Goal: Leave review/rating: Leave review/rating

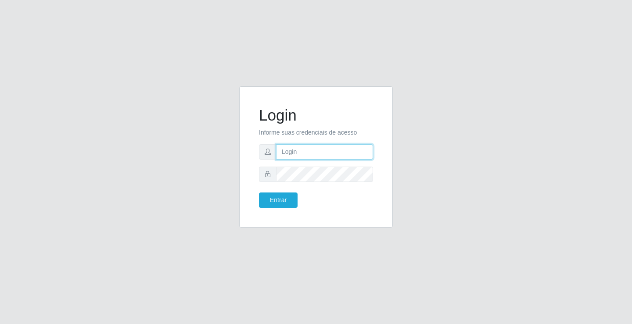
click at [302, 153] on input "text" at bounding box center [324, 151] width 97 height 15
type input "maria@edilicya"
click at [287, 199] on button "Entrar" at bounding box center [278, 200] width 39 height 15
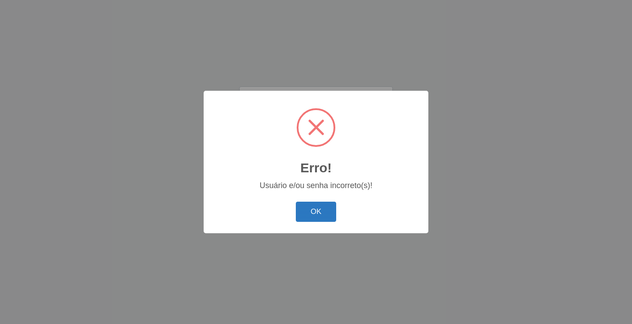
click at [306, 210] on button "OK" at bounding box center [316, 212] width 41 height 21
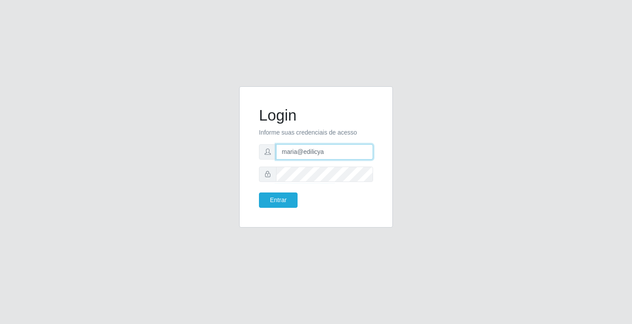
click at [322, 153] on input "maria@edilicya" at bounding box center [324, 151] width 97 height 15
click at [318, 134] on p "Informe suas credenciais de acesso" at bounding box center [316, 132] width 114 height 9
click at [347, 140] on form "Login Informe suas credenciais de acesso maria@edilicya Entrar" at bounding box center [316, 157] width 114 height 102
click at [347, 134] on p "Informe suas credenciais de acesso" at bounding box center [316, 132] width 114 height 9
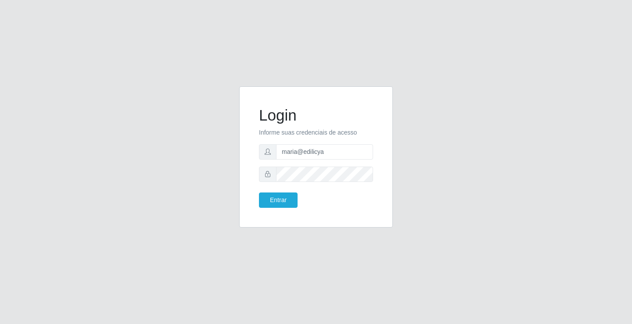
click at [348, 132] on p "Informe suas credenciais de acesso" at bounding box center [316, 132] width 114 height 9
click at [278, 194] on button "Entrar" at bounding box center [278, 200] width 39 height 15
click at [321, 134] on p "Informe suas credenciais de acesso" at bounding box center [316, 132] width 114 height 9
click at [292, 156] on input "text" at bounding box center [324, 151] width 97 height 15
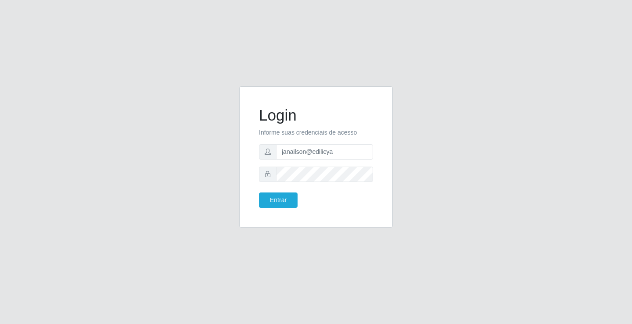
click at [355, 134] on p "Informe suas credenciais de acesso" at bounding box center [316, 132] width 114 height 9
click at [338, 153] on input "janailson@edilicya" at bounding box center [324, 151] width 97 height 15
type input "j"
click at [313, 133] on p "Informe suas credenciais de acesso" at bounding box center [316, 132] width 114 height 9
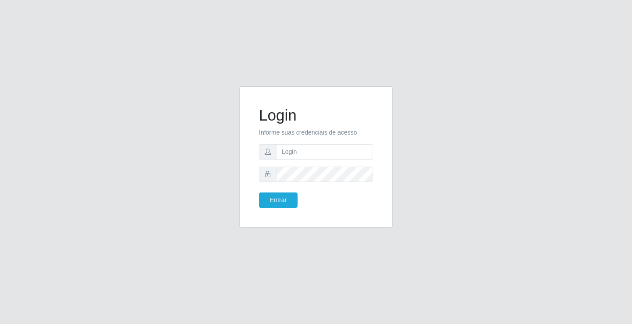
click at [296, 137] on p "Informe suas credenciais de acesso" at bounding box center [316, 132] width 114 height 9
drag, startPoint x: 292, startPoint y: 148, endPoint x: 293, endPoint y: 153, distance: 4.9
click at [293, 153] on input "text" at bounding box center [324, 151] width 97 height 15
type input "marques@edilicya"
click at [287, 200] on button "Entrar" at bounding box center [278, 200] width 39 height 15
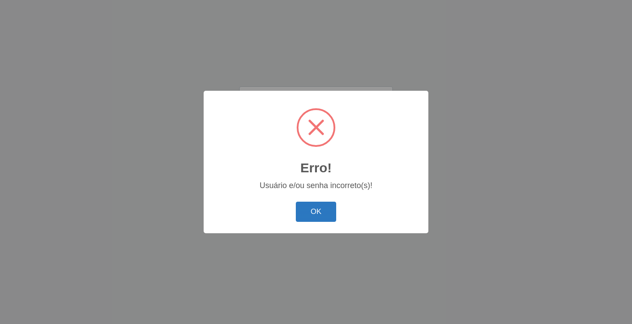
click at [321, 208] on button "OK" at bounding box center [316, 212] width 41 height 21
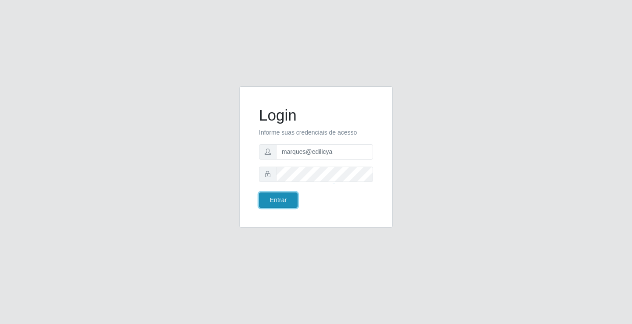
click at [284, 201] on button "Entrar" at bounding box center [278, 200] width 39 height 15
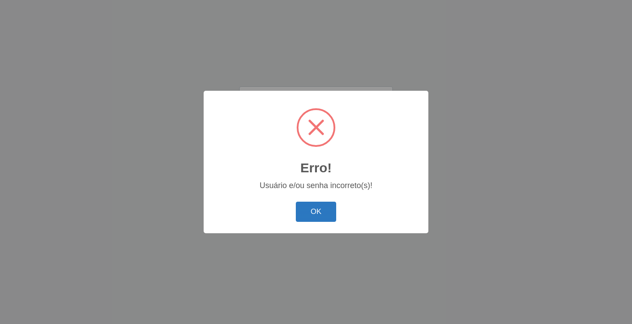
click at [308, 211] on button "OK" at bounding box center [316, 212] width 41 height 21
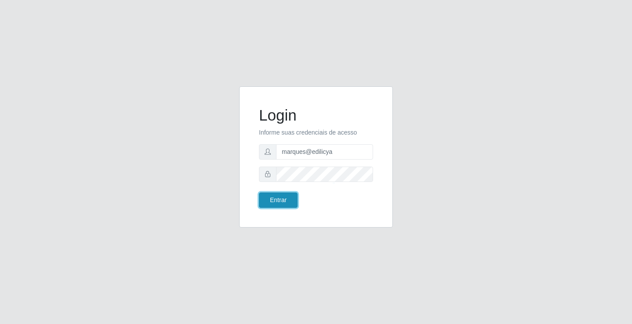
click at [289, 194] on button "Entrar" at bounding box center [278, 200] width 39 height 15
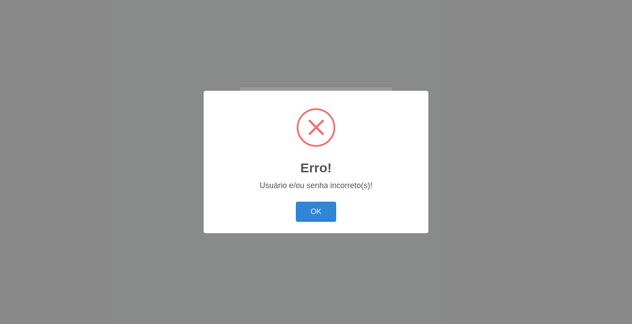
click at [315, 212] on button "OK" at bounding box center [316, 212] width 41 height 21
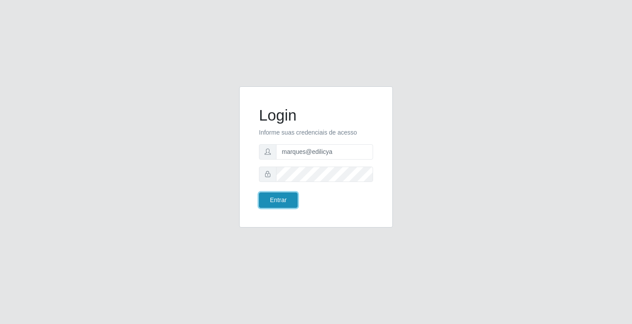
click at [270, 200] on button "Entrar" at bounding box center [278, 200] width 39 height 15
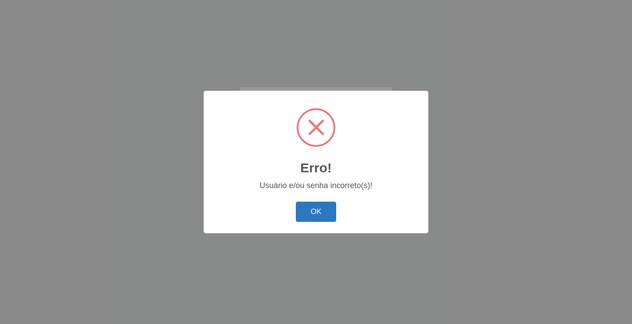
click at [309, 213] on button "OK" at bounding box center [316, 212] width 41 height 21
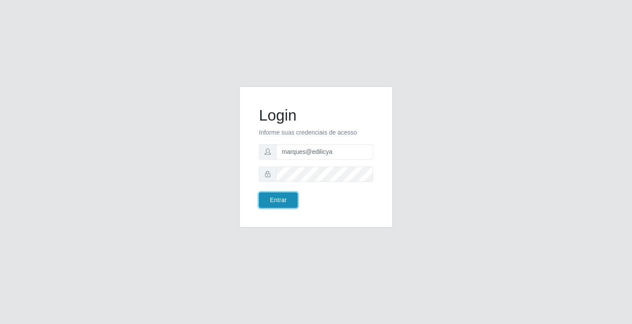
click at [288, 195] on button "Entrar" at bounding box center [278, 200] width 39 height 15
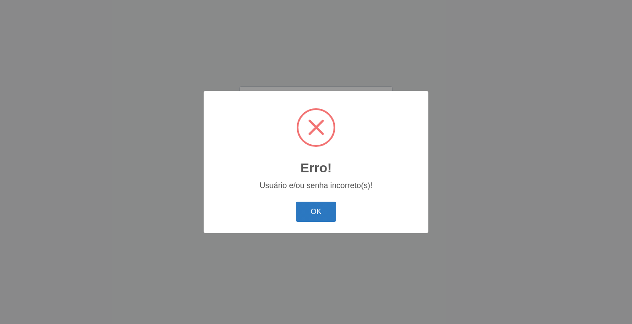
click at [310, 205] on button "OK" at bounding box center [316, 212] width 41 height 21
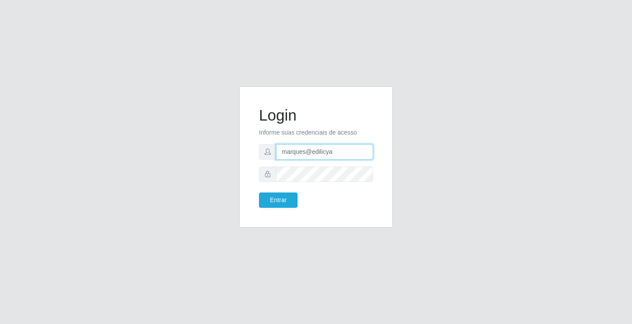
drag, startPoint x: 343, startPoint y: 152, endPoint x: 232, endPoint y: 147, distance: 111.1
click at [232, 147] on div "Login Informe suas credenciais de acesso marques@edilicya Entrar" at bounding box center [315, 162] width 167 height 152
type input "M"
type input "marques@edilicya"
click at [285, 197] on button "Entrar" at bounding box center [278, 200] width 39 height 15
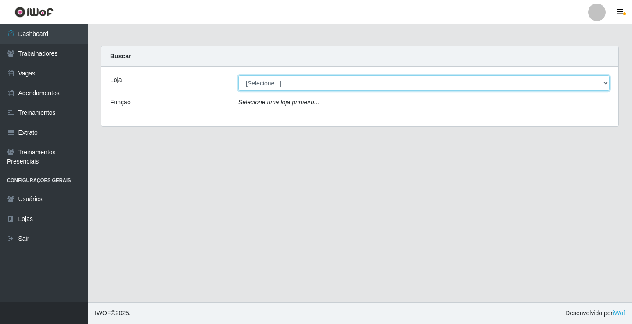
click at [297, 86] on select "[Selecione...] Edilicya Supermercado" at bounding box center [423, 82] width 371 height 15
select select "460"
click at [238, 75] on select "[Selecione...] Edilicya Supermercado" at bounding box center [423, 82] width 371 height 15
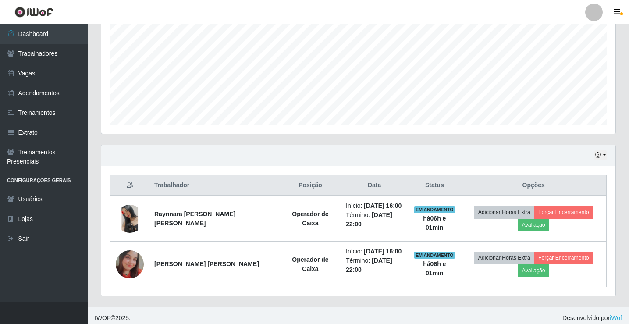
scroll to position [193, 0]
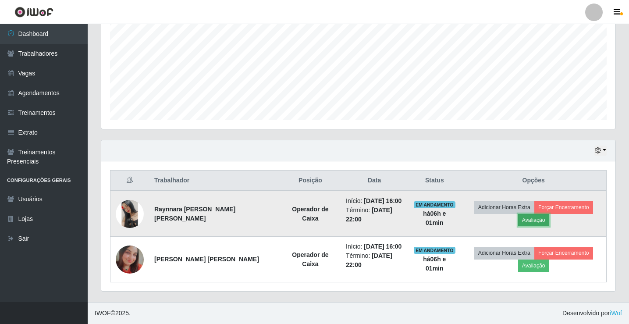
click at [539, 219] on button "Avaliação" at bounding box center [534, 220] width 31 height 12
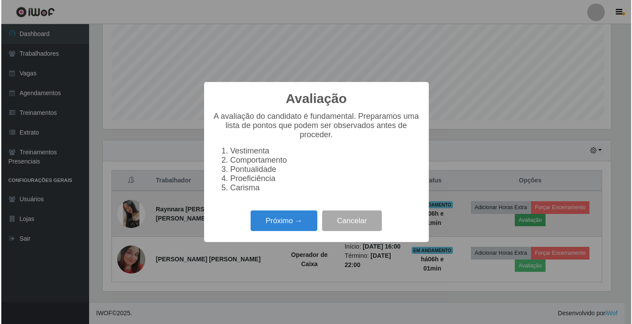
scroll to position [182, 510]
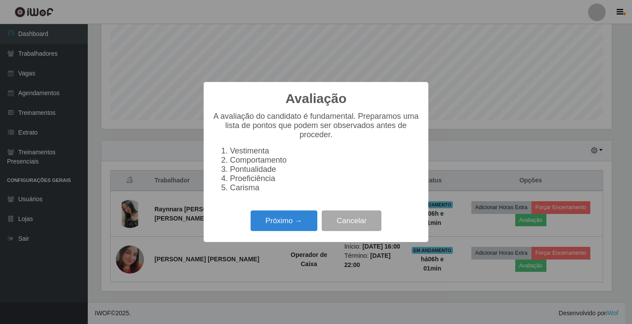
click at [236, 193] on li "Carisma" at bounding box center [325, 187] width 190 height 9
click at [267, 193] on li "Carisma" at bounding box center [325, 187] width 190 height 9
click at [274, 225] on button "Próximo →" at bounding box center [283, 221] width 67 height 21
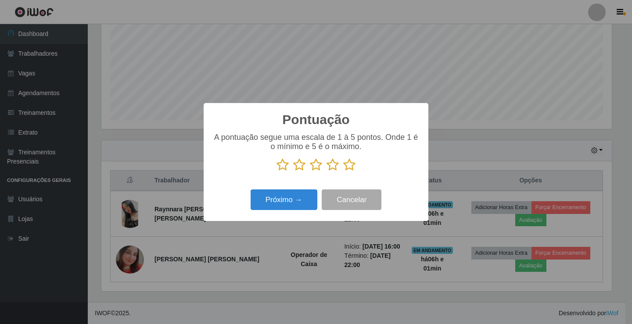
click at [281, 167] on icon at bounding box center [282, 164] width 12 height 13
click at [276, 172] on input "radio" at bounding box center [276, 172] width 0 height 0
click at [301, 167] on icon at bounding box center [299, 164] width 12 height 13
click at [293, 172] on input "radio" at bounding box center [293, 172] width 0 height 0
click at [314, 165] on icon at bounding box center [316, 164] width 12 height 13
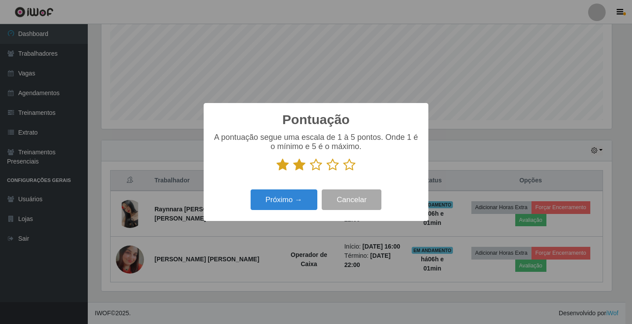
click at [310, 172] on input "radio" at bounding box center [310, 172] width 0 height 0
click at [329, 165] on icon at bounding box center [332, 164] width 12 height 13
click at [326, 172] on input "radio" at bounding box center [326, 172] width 0 height 0
click at [345, 166] on icon at bounding box center [349, 164] width 12 height 13
click at [343, 172] on input "radio" at bounding box center [343, 172] width 0 height 0
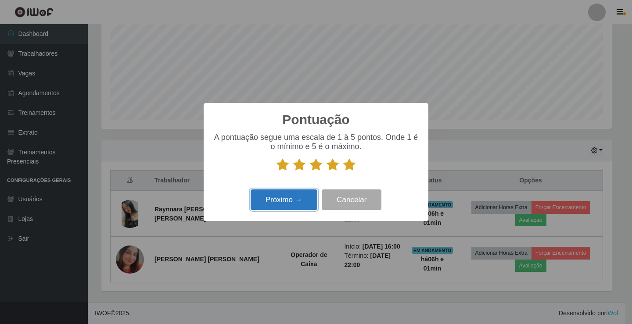
click at [274, 201] on button "Próximo →" at bounding box center [283, 200] width 67 height 21
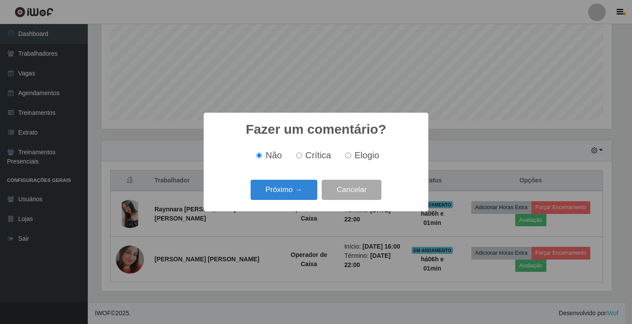
click at [348, 156] on input "Elogio" at bounding box center [348, 156] width 6 height 6
radio input "true"
click at [296, 183] on button "Próximo →" at bounding box center [283, 190] width 67 height 21
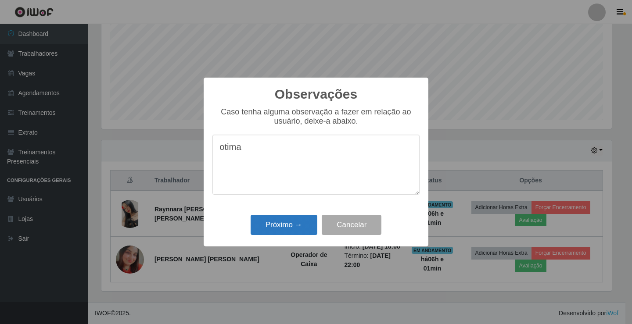
type textarea "otima"
click at [279, 231] on button "Próximo →" at bounding box center [283, 225] width 67 height 21
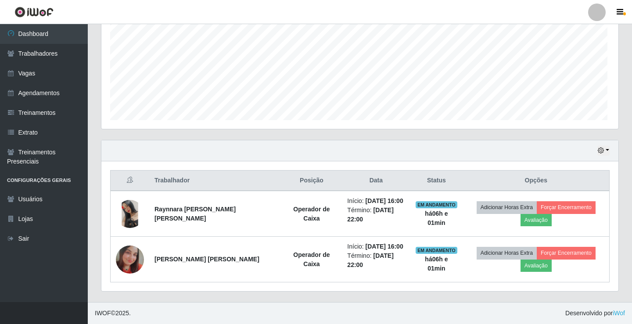
scroll to position [182, 515]
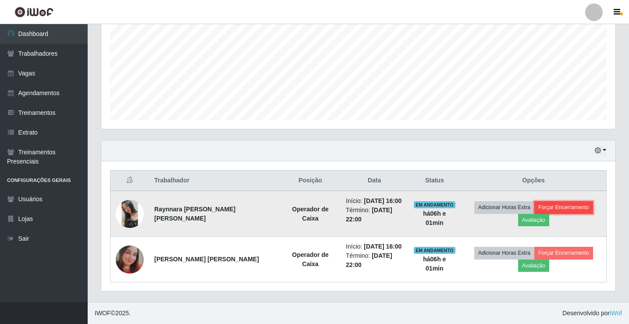
click at [565, 206] on button "Forçar Encerramento" at bounding box center [564, 207] width 59 height 12
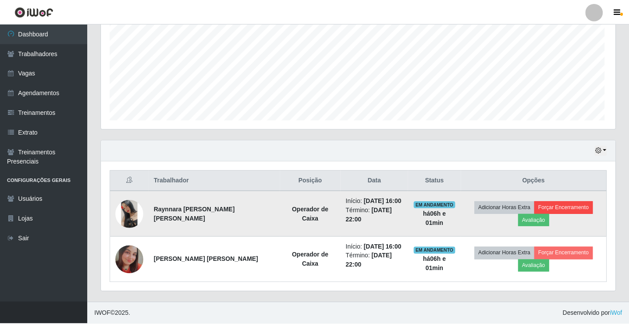
scroll to position [182, 510]
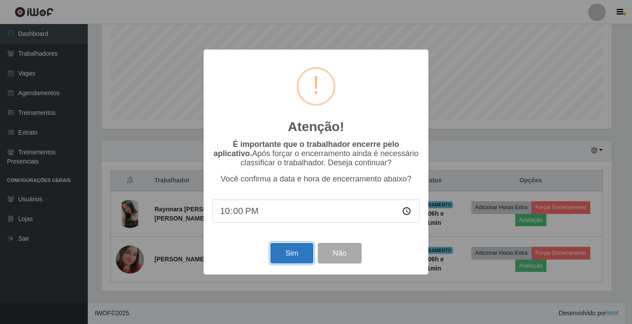
click at [298, 254] on button "Sim" at bounding box center [291, 253] width 43 height 21
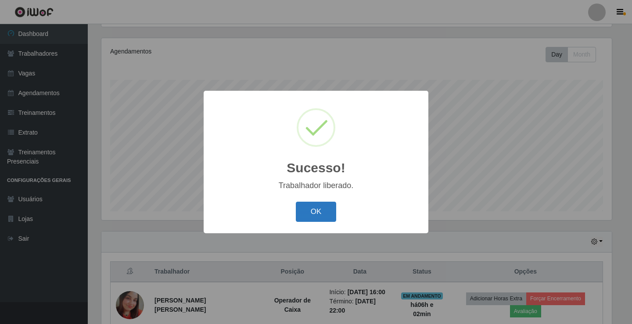
click at [322, 208] on button "OK" at bounding box center [316, 212] width 41 height 21
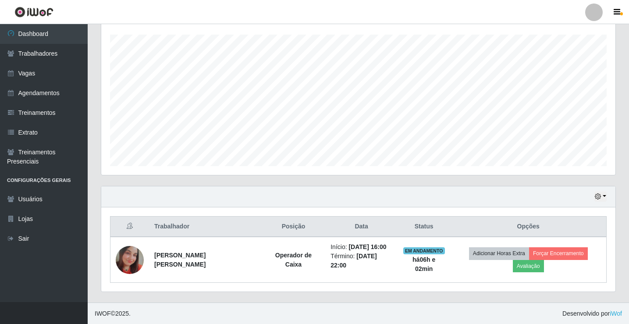
scroll to position [148, 0]
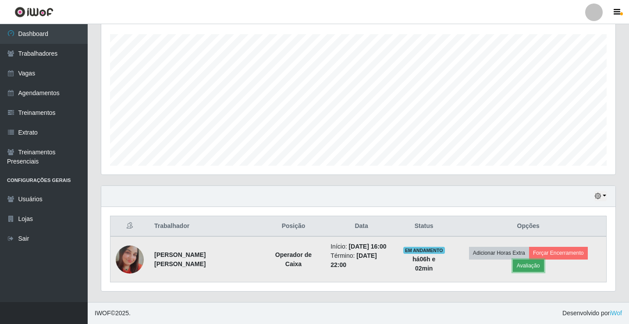
click at [528, 265] on button "Avaliação" at bounding box center [528, 266] width 31 height 12
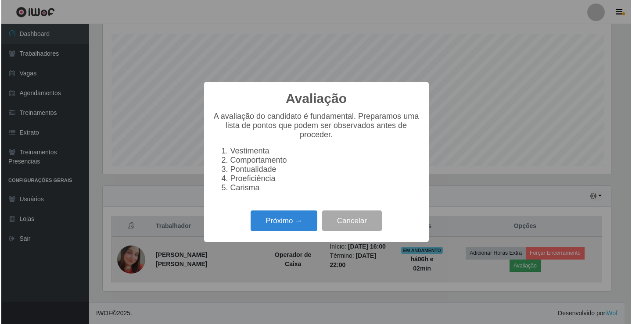
scroll to position [182, 510]
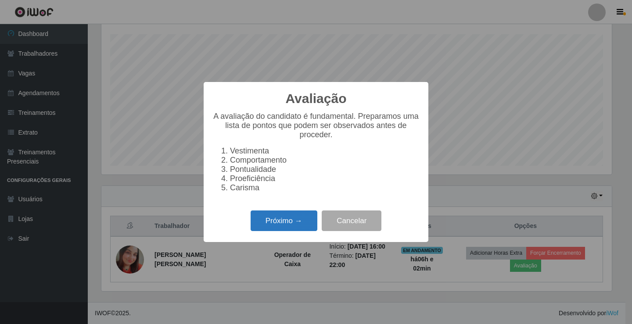
click at [296, 230] on button "Próximo →" at bounding box center [283, 221] width 67 height 21
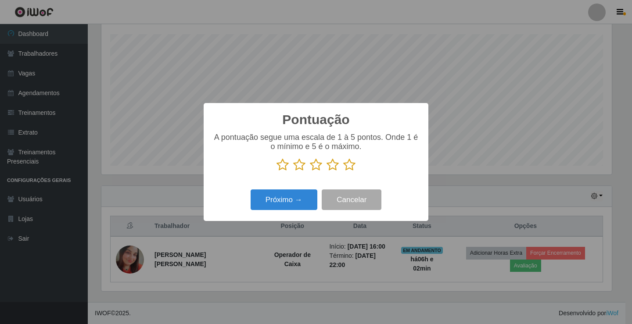
scroll to position [438489, 438161]
drag, startPoint x: 277, startPoint y: 167, endPoint x: 284, endPoint y: 165, distance: 6.9
click at [278, 167] on icon at bounding box center [282, 164] width 12 height 13
click at [276, 172] on input "radio" at bounding box center [276, 172] width 0 height 0
click at [297, 163] on icon at bounding box center [299, 164] width 12 height 13
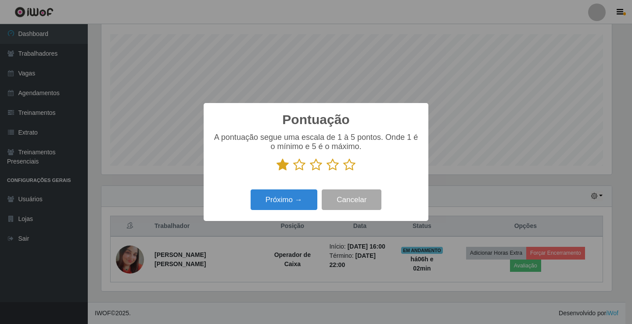
click at [293, 172] on input "radio" at bounding box center [293, 172] width 0 height 0
click at [313, 165] on icon at bounding box center [316, 164] width 12 height 13
click at [310, 172] on input "radio" at bounding box center [310, 172] width 0 height 0
click at [330, 167] on icon at bounding box center [332, 164] width 12 height 13
click at [326, 172] on input "radio" at bounding box center [326, 172] width 0 height 0
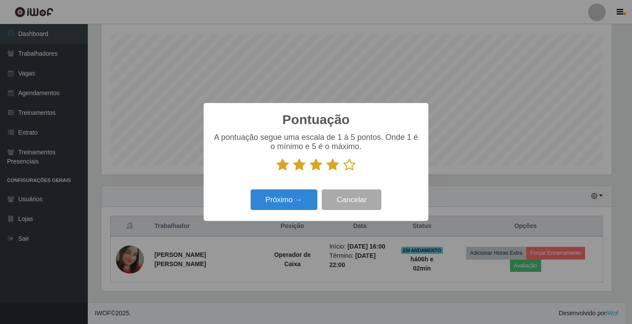
click at [350, 167] on icon at bounding box center [349, 164] width 12 height 13
click at [343, 172] on input "radio" at bounding box center [343, 172] width 0 height 0
click at [292, 197] on button "Próximo →" at bounding box center [283, 200] width 67 height 21
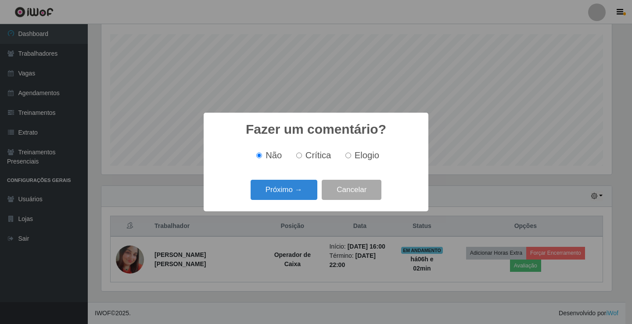
click at [348, 156] on input "Elogio" at bounding box center [348, 156] width 6 height 6
radio input "true"
click at [277, 192] on button "Próximo →" at bounding box center [283, 190] width 67 height 21
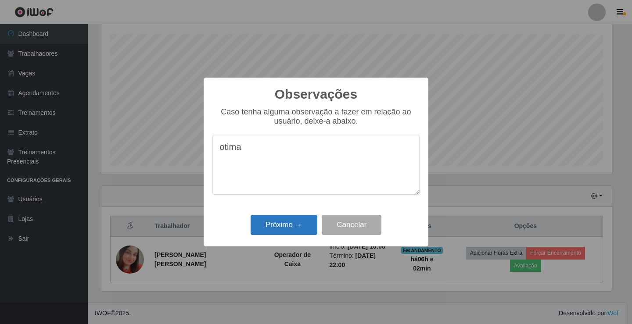
type textarea "otima"
click at [288, 226] on button "Próximo →" at bounding box center [283, 225] width 67 height 21
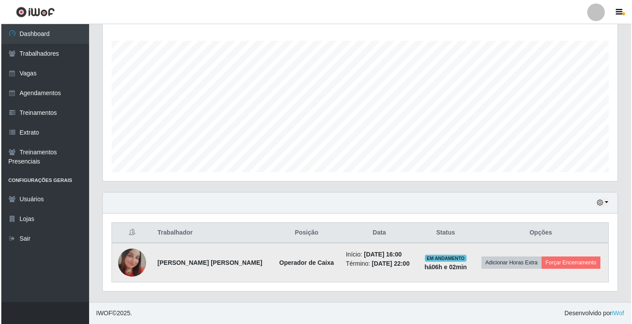
scroll to position [141, 0]
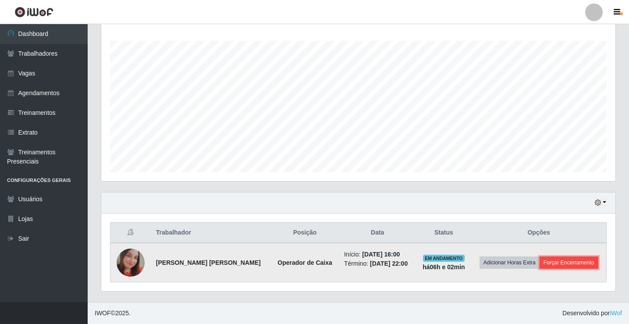
click at [579, 260] on button "Forçar Encerramento" at bounding box center [569, 263] width 59 height 12
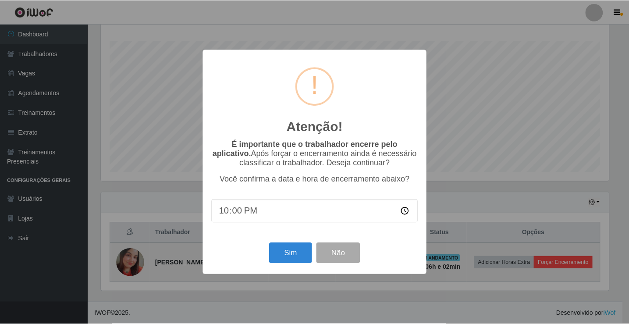
scroll to position [182, 510]
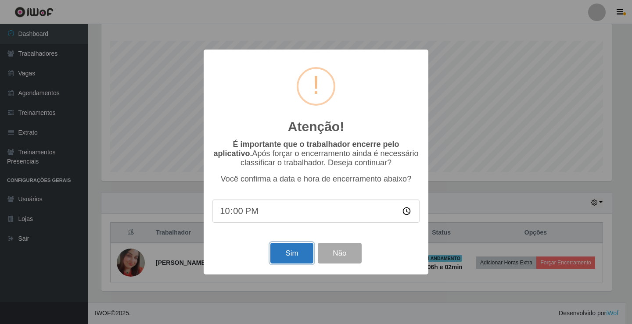
click at [298, 254] on button "Sim" at bounding box center [291, 253] width 43 height 21
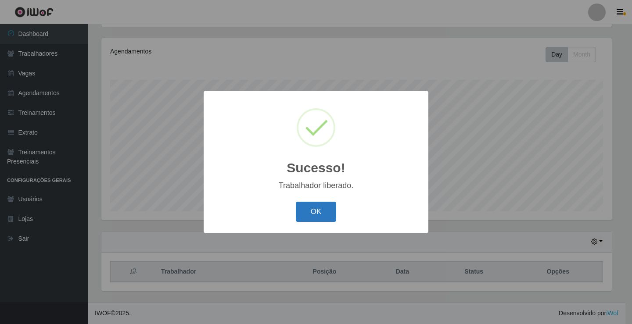
click at [317, 216] on button "OK" at bounding box center [316, 212] width 41 height 21
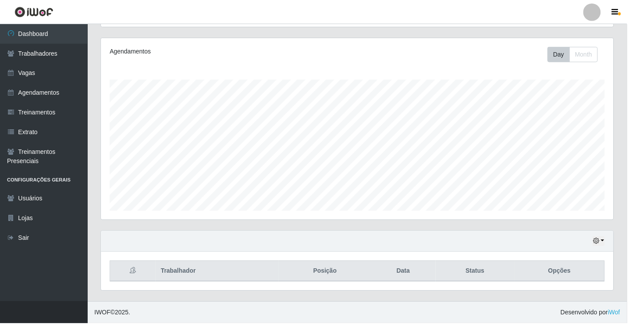
scroll to position [0, 0]
